Goal: Task Accomplishment & Management: Manage account settings

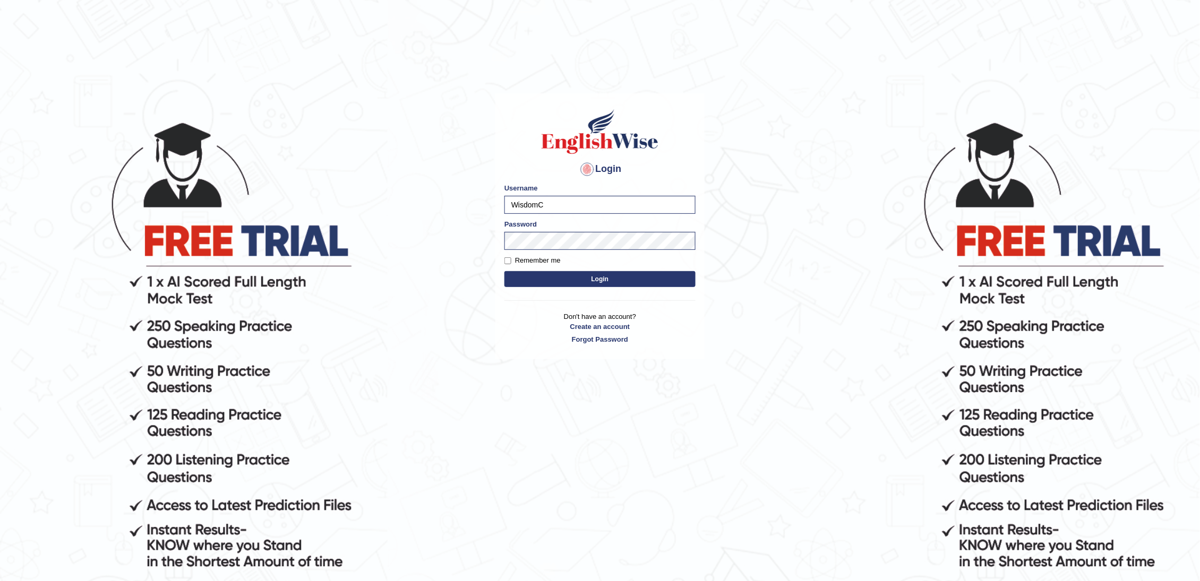
click at [534, 262] on label "Remember me" at bounding box center [532, 260] width 56 height 11
click at [511, 262] on input "Remember me" at bounding box center [507, 261] width 7 height 7
checkbox input "true"
click at [563, 291] on div "Login Please fix the following errors: Username WisdomC Password Remember me Lo…" at bounding box center [599, 226] width 209 height 266
click at [557, 270] on form "Please fix the following errors: Username WisdomC Password Remember me Login" at bounding box center [599, 236] width 191 height 107
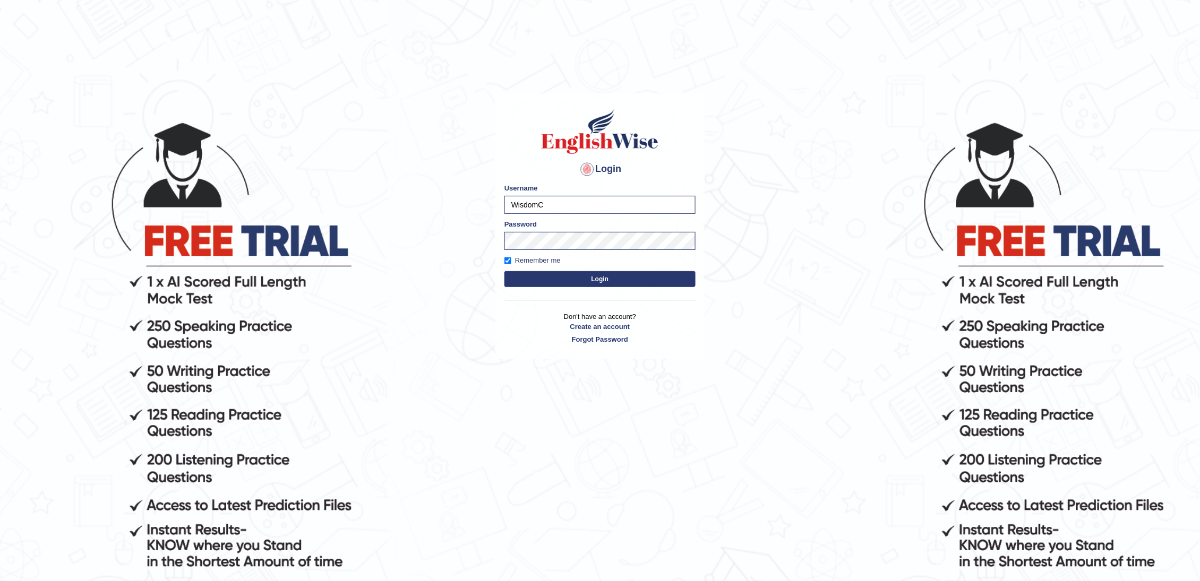
click at [546, 285] on button "Login" at bounding box center [599, 279] width 191 height 16
